Goal: Task Accomplishment & Management: Complete application form

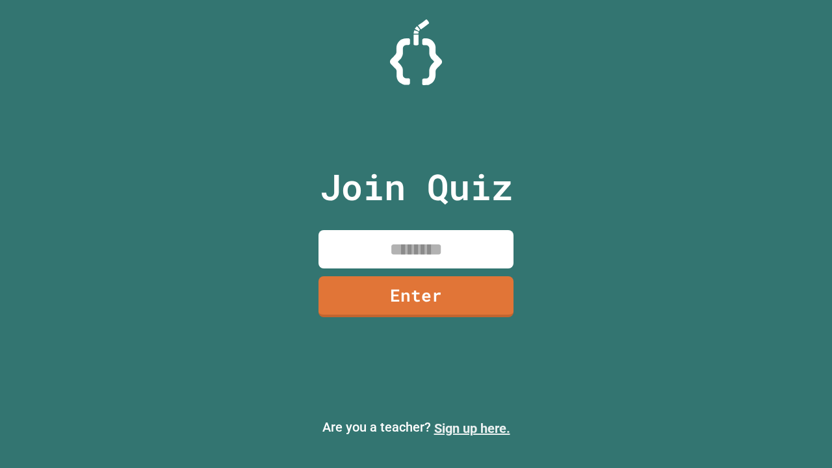
click at [472, 429] on link "Sign up here." at bounding box center [472, 429] width 76 height 16
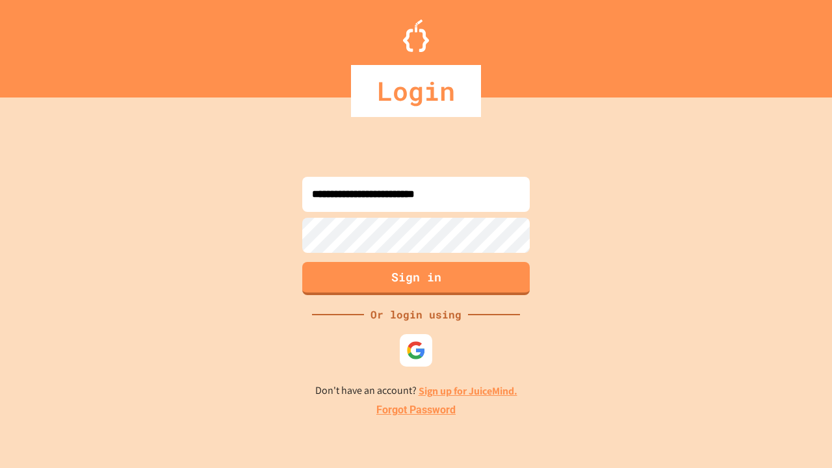
type input "**********"
